Goal: Entertainment & Leisure: Consume media (video, audio)

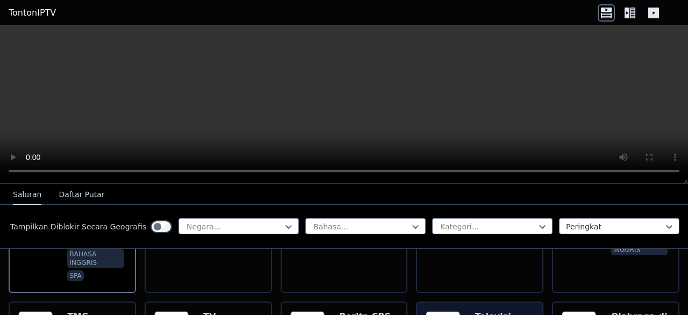
scroll to position [182, 0]
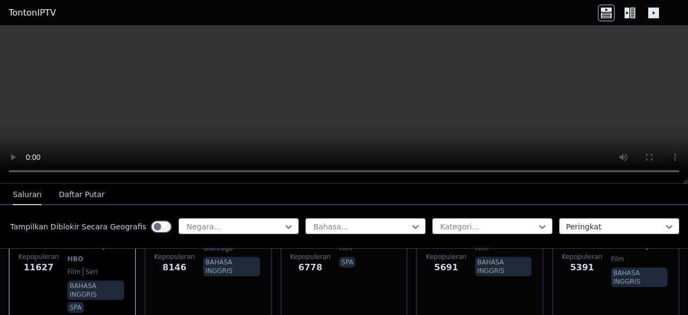
click at [632, 11] on icon at bounding box center [632, 13] width 5 height 11
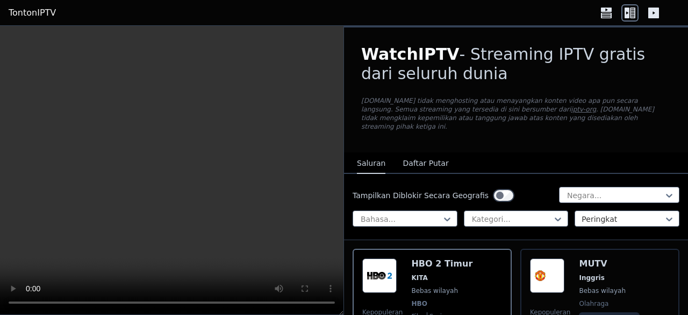
scroll to position [143, 0]
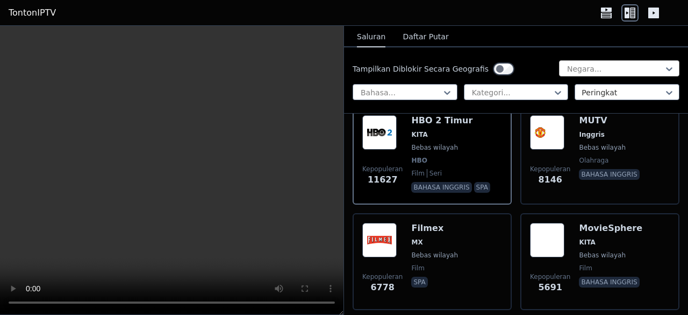
click at [604, 67] on div at bounding box center [615, 68] width 98 height 11
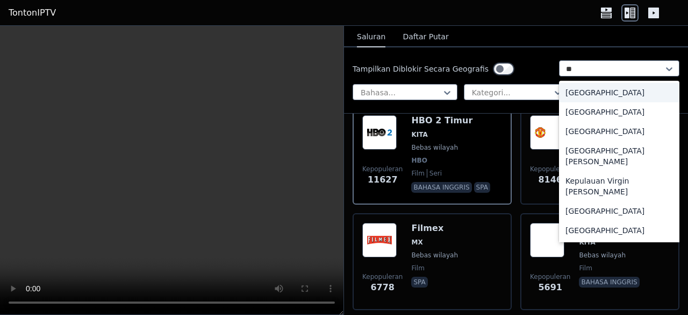
type input "***"
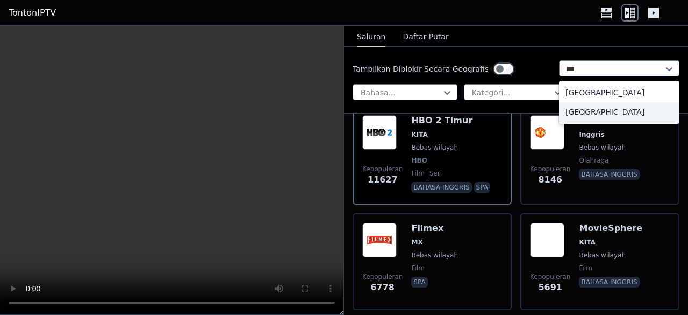
click at [610, 109] on div "[GEOGRAPHIC_DATA]" at bounding box center [619, 111] width 120 height 19
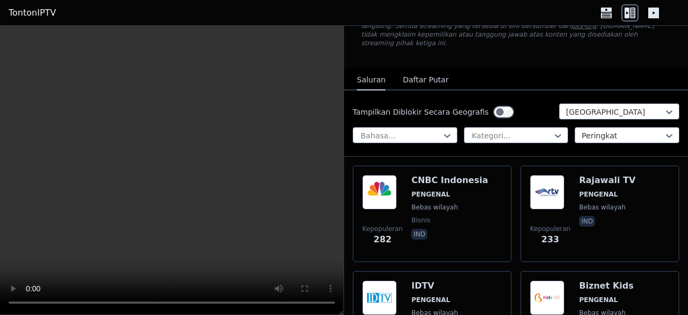
scroll to position [84, 0]
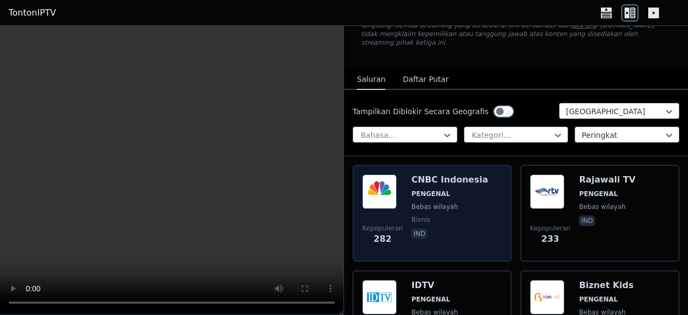
click at [436, 174] on font "CNBC Indonesia" at bounding box center [449, 179] width 76 height 10
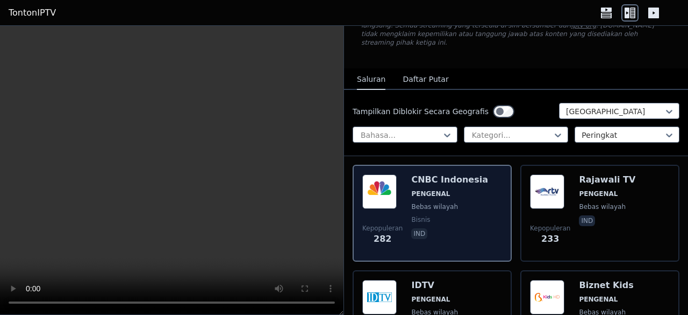
click at [402, 175] on div "Kepopuleran 282 CNBC Indonesia PENGENAL Bebas wilayah bisnis ind" at bounding box center [432, 212] width 140 height 77
click at [411, 174] on font "CNBC Indonesia" at bounding box center [449, 179] width 76 height 10
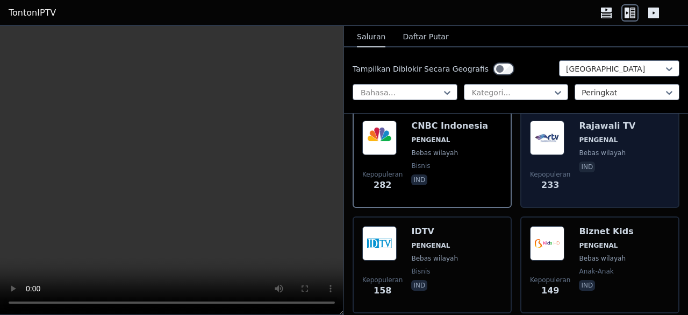
scroll to position [137, 0]
click at [612, 177] on div "Rajawali TV PENGENAL Bebas wilayah ind" at bounding box center [607, 159] width 56 height 77
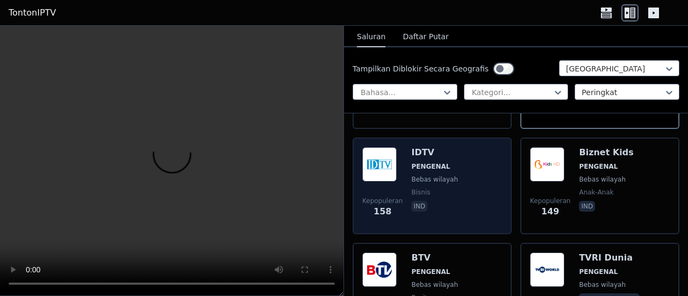
scroll to position [216, 0]
click at [438, 189] on span "bisnis" at bounding box center [434, 193] width 47 height 9
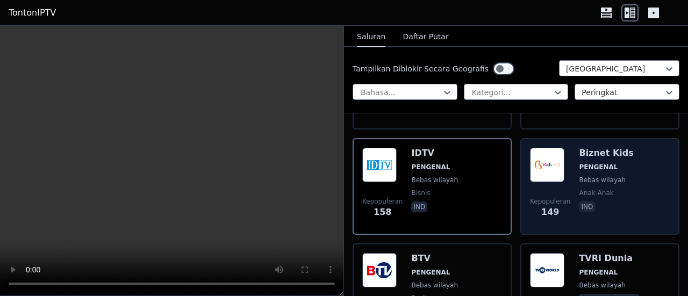
click at [587, 189] on font "anak-anak" at bounding box center [596, 193] width 34 height 8
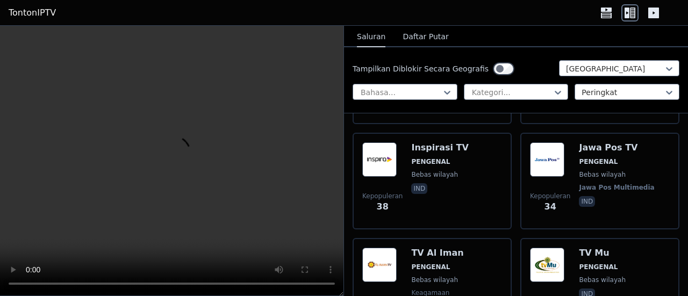
scroll to position [1270, 0]
